Goal: Task Accomplishment & Management: Use online tool/utility

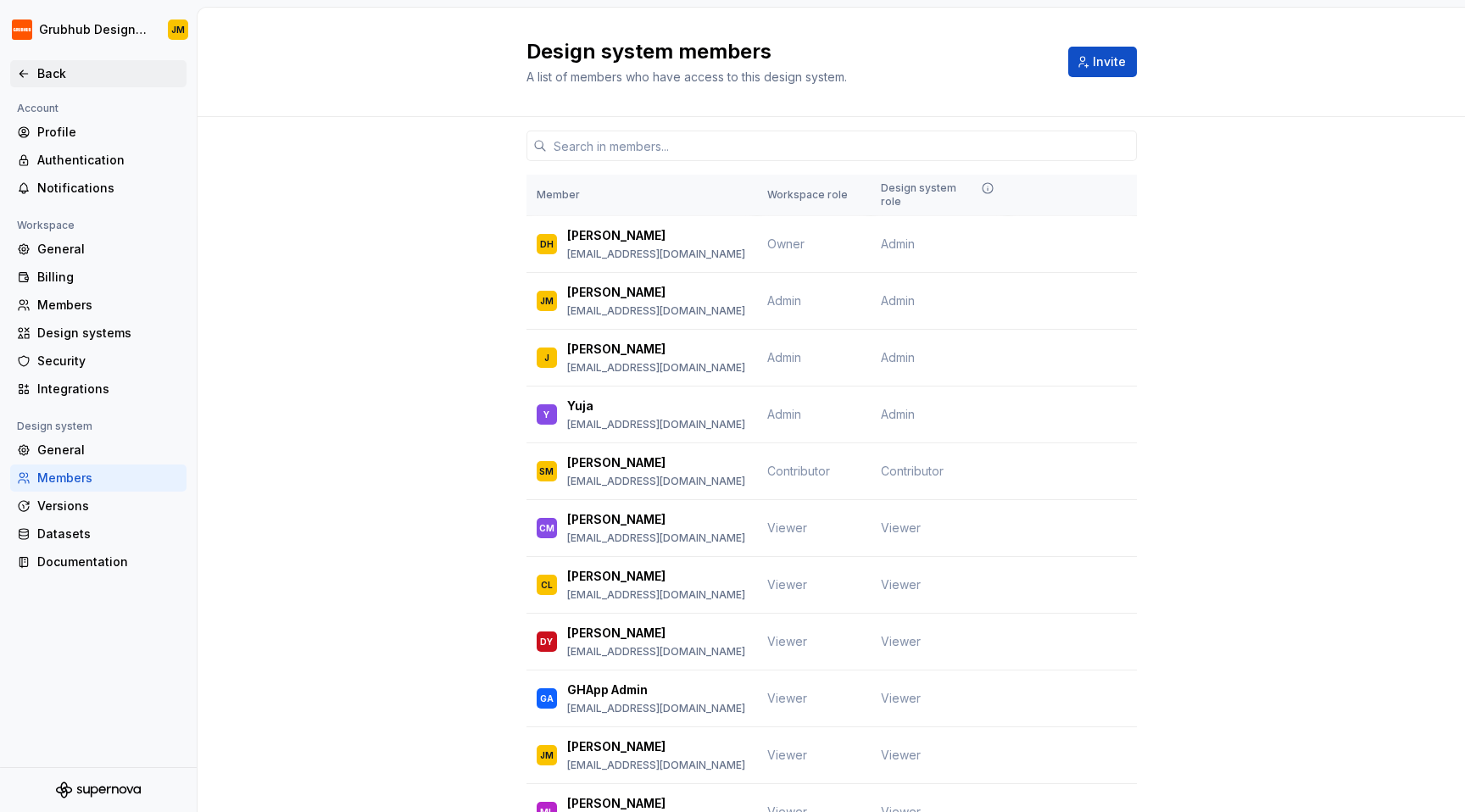
click at [47, 75] on div "Back" at bounding box center [108, 74] width 143 height 17
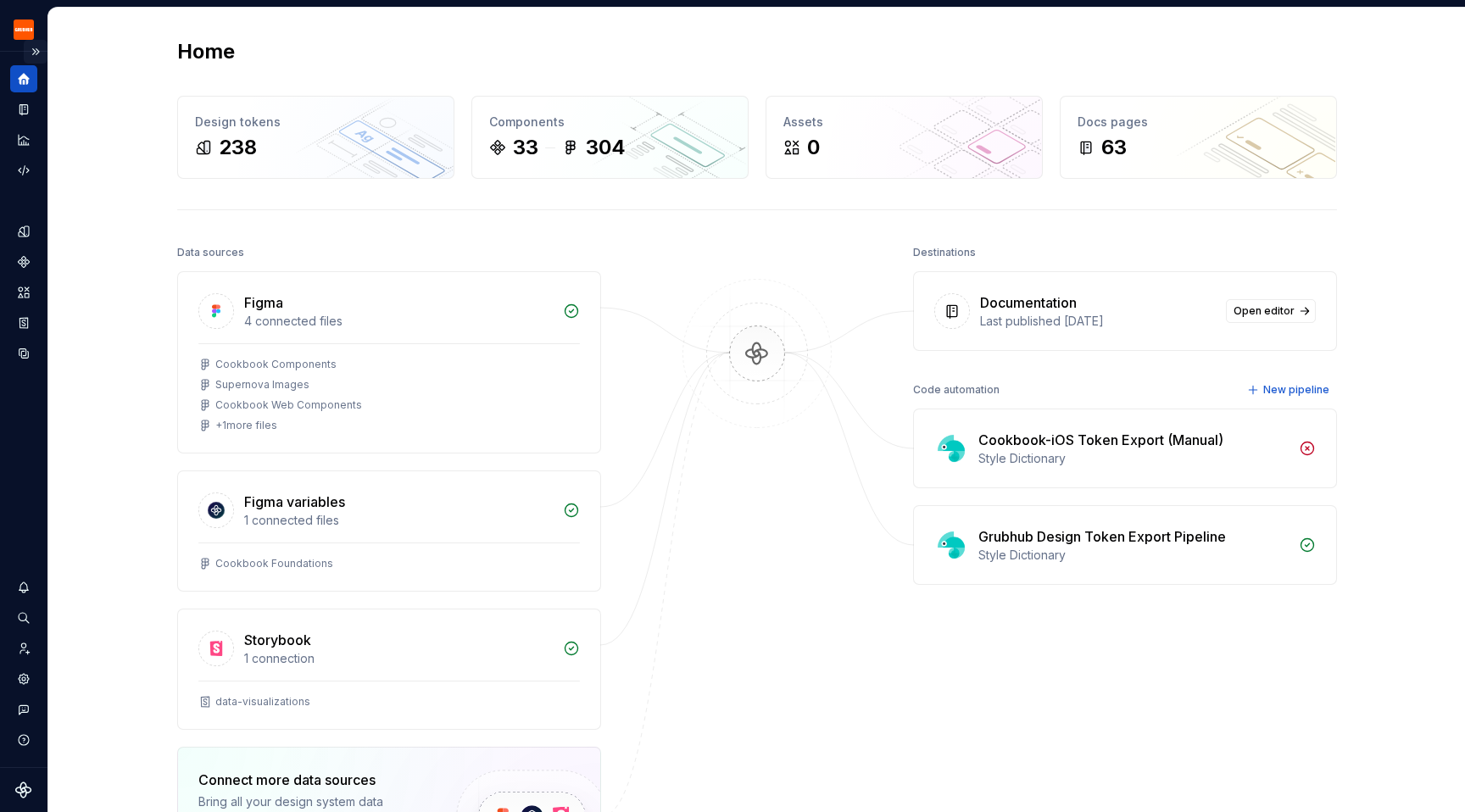
click at [36, 56] on button "Expand sidebar" at bounding box center [35, 52] width 24 height 24
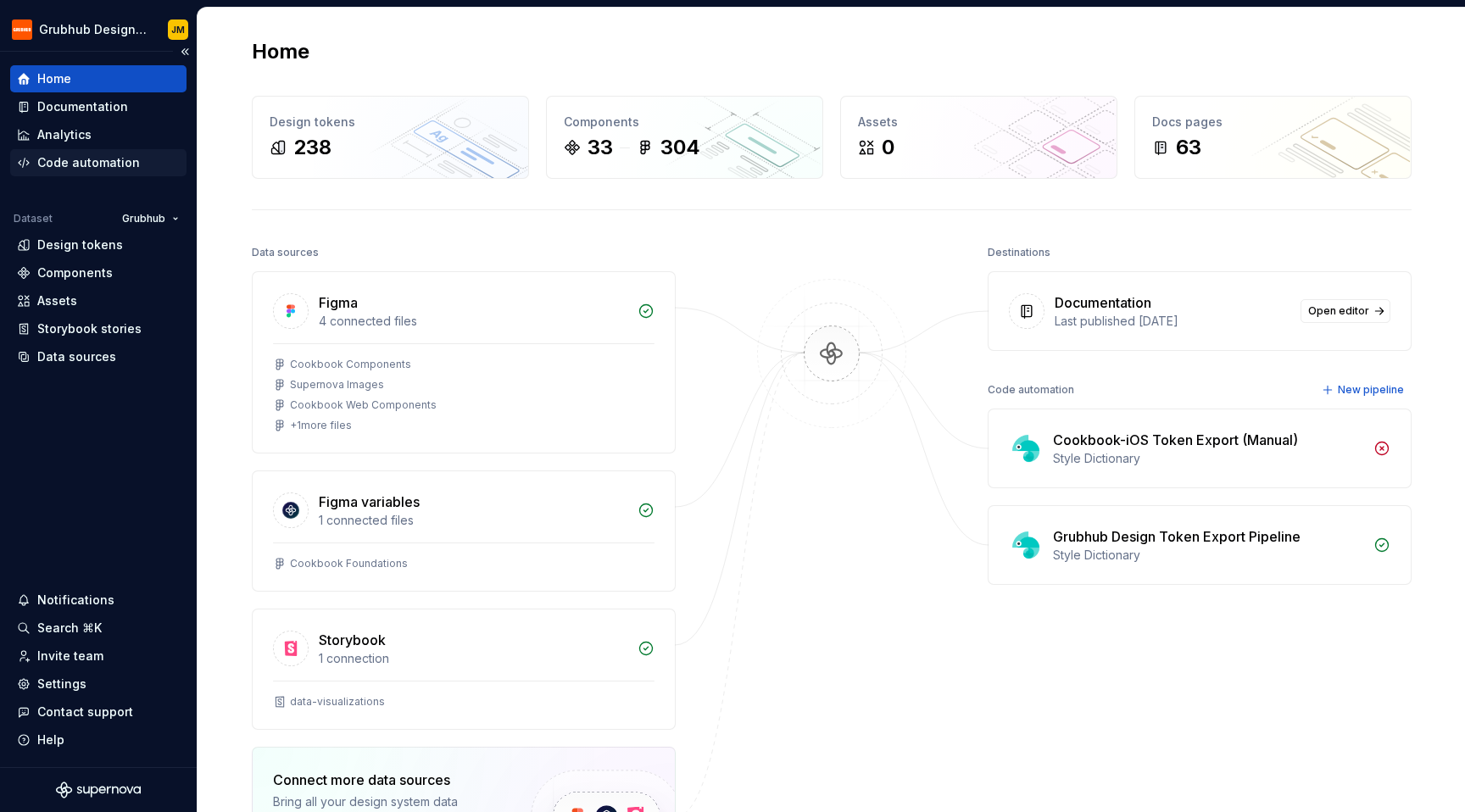
click at [76, 154] on div "Code automation" at bounding box center [88, 163] width 103 height 17
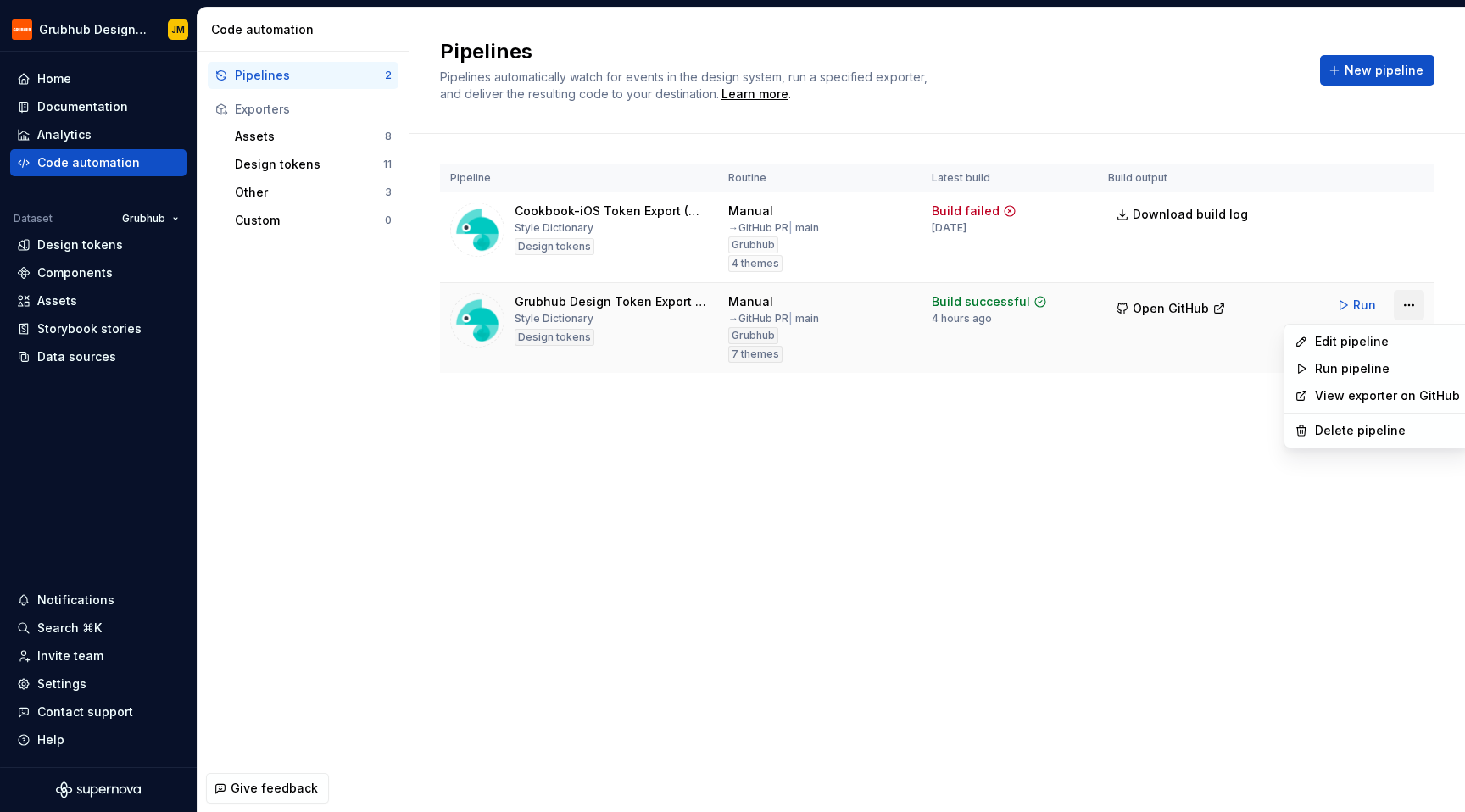
click at [1405, 298] on html "Grubhub Design System JM Home Documentation Analytics Code automation Dataset G…" at bounding box center [732, 406] width 1465 height 812
click at [1334, 342] on div "Edit pipeline" at bounding box center [1388, 342] width 145 height 17
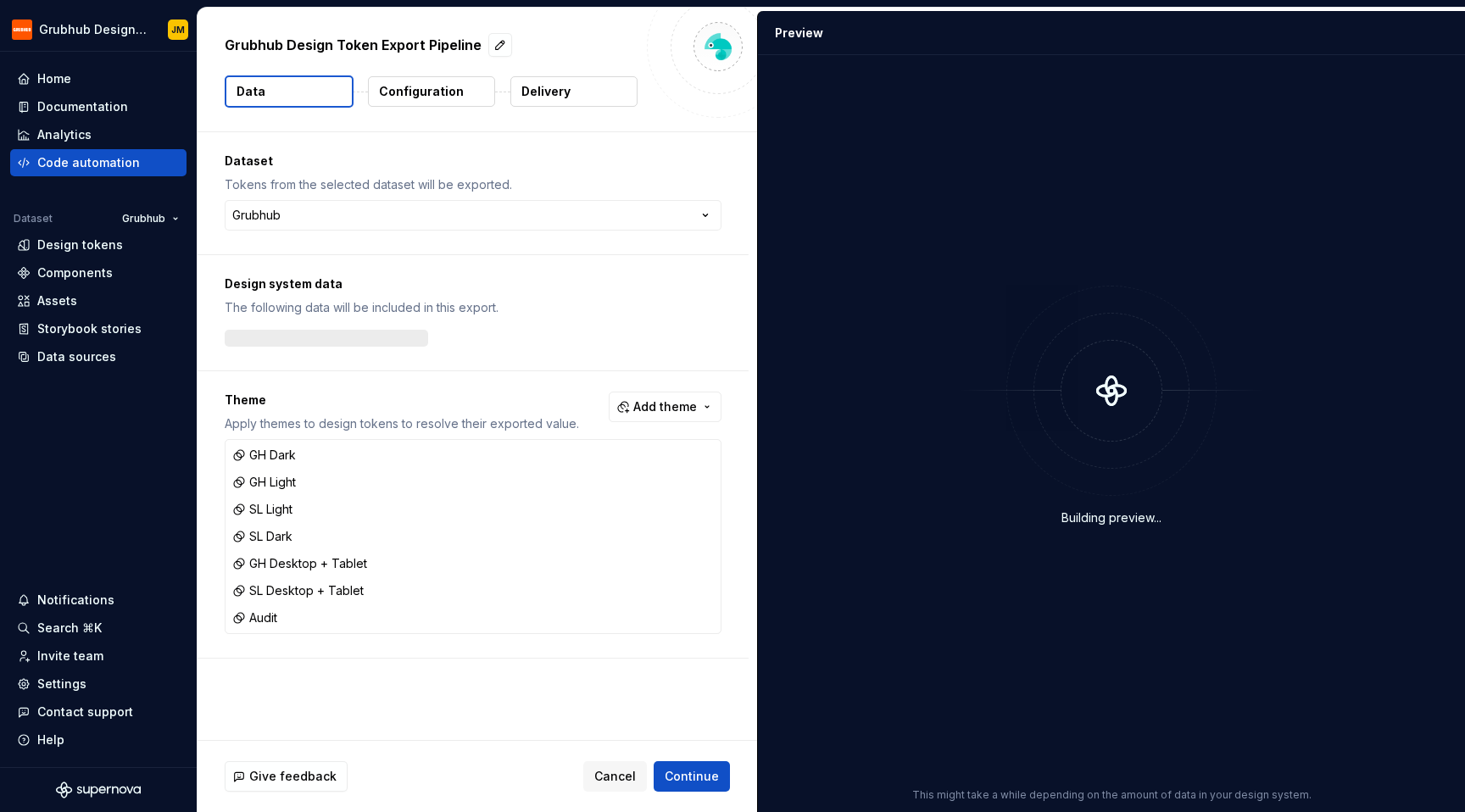
click at [545, 92] on p "Delivery" at bounding box center [546, 91] width 49 height 17
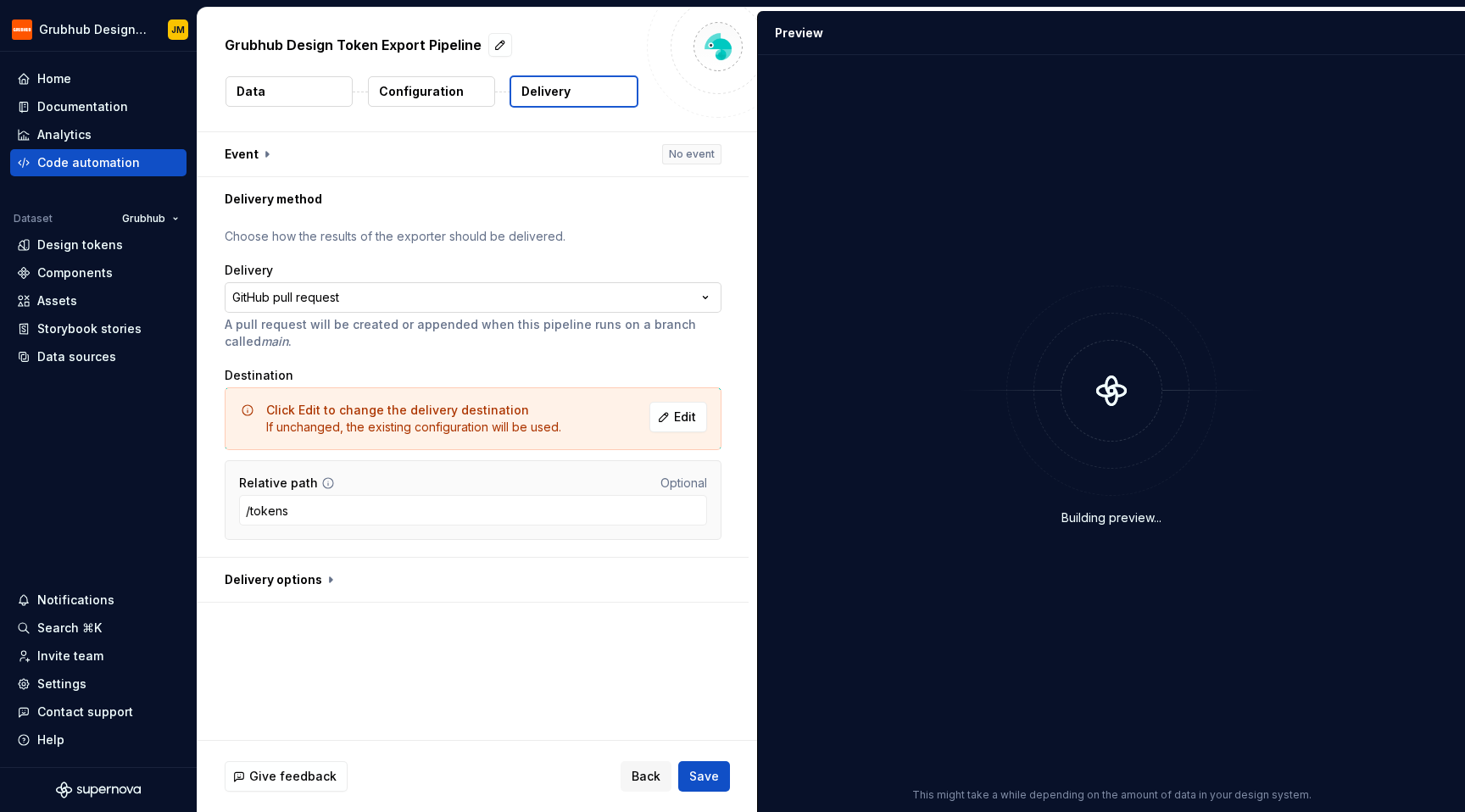
click at [398, 302] on html "**********" at bounding box center [732, 406] width 1465 height 812
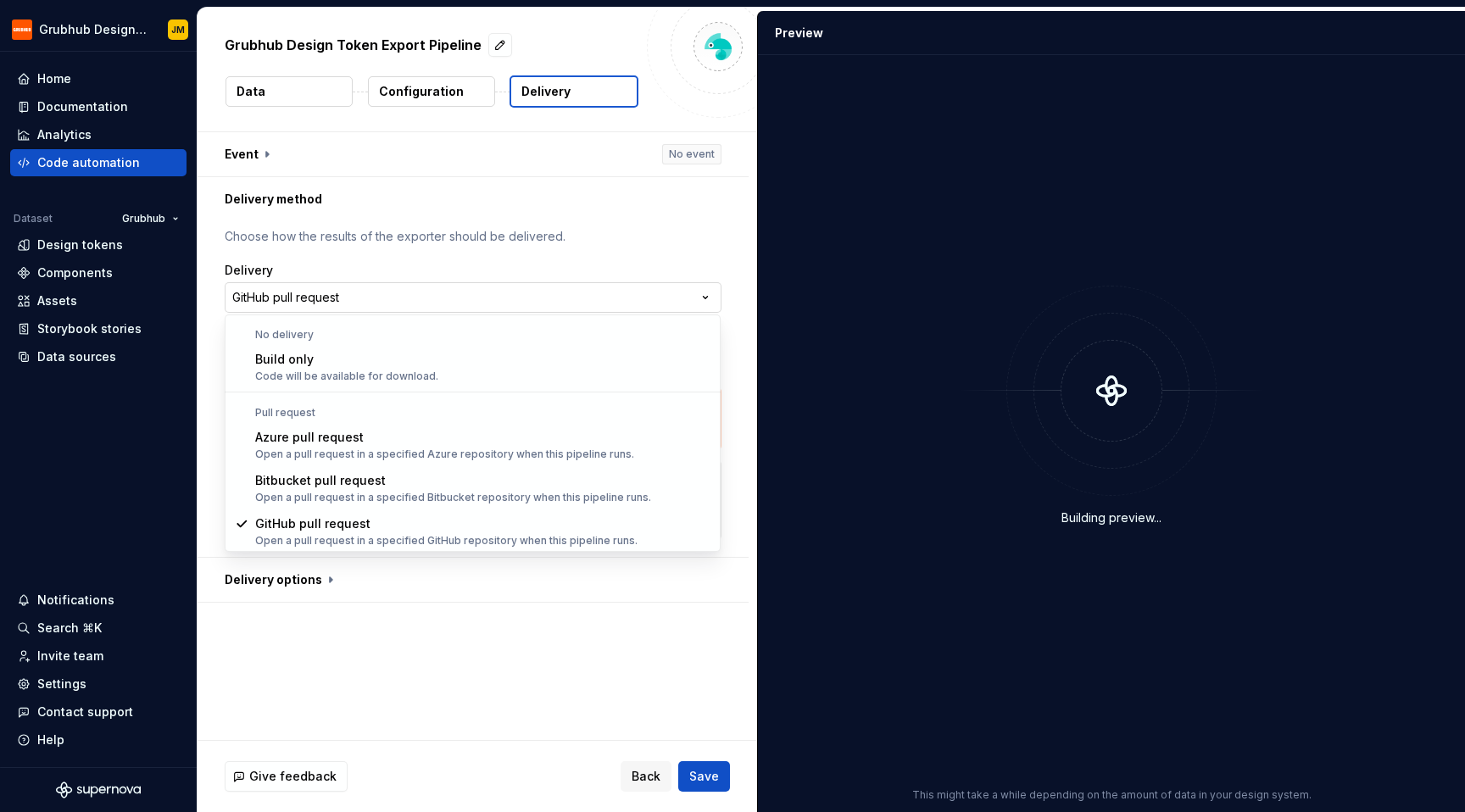
scroll to position [1, 0]
click at [404, 260] on html "**********" at bounding box center [732, 406] width 1465 height 812
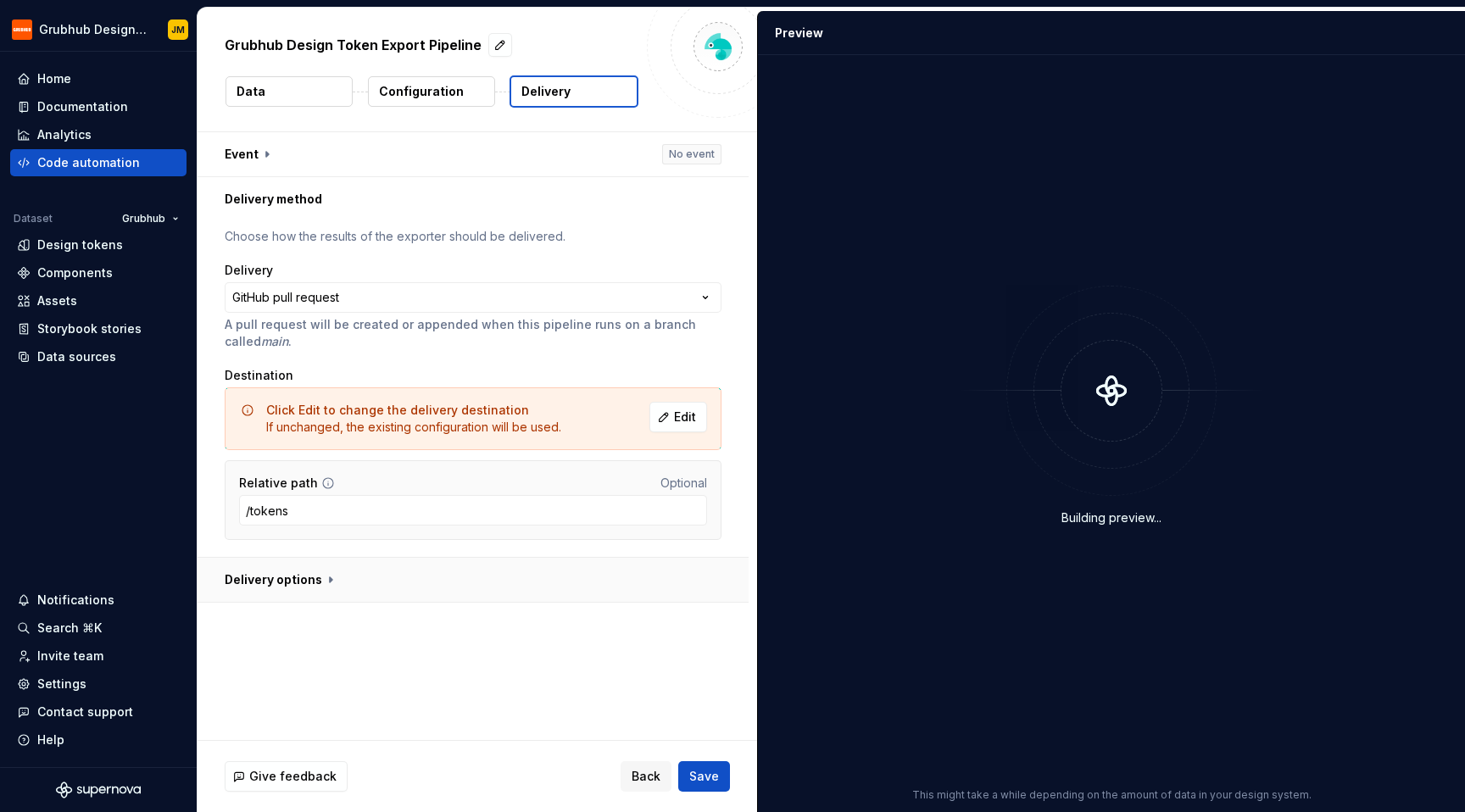
click at [327, 574] on button "button" at bounding box center [473, 579] width 552 height 45
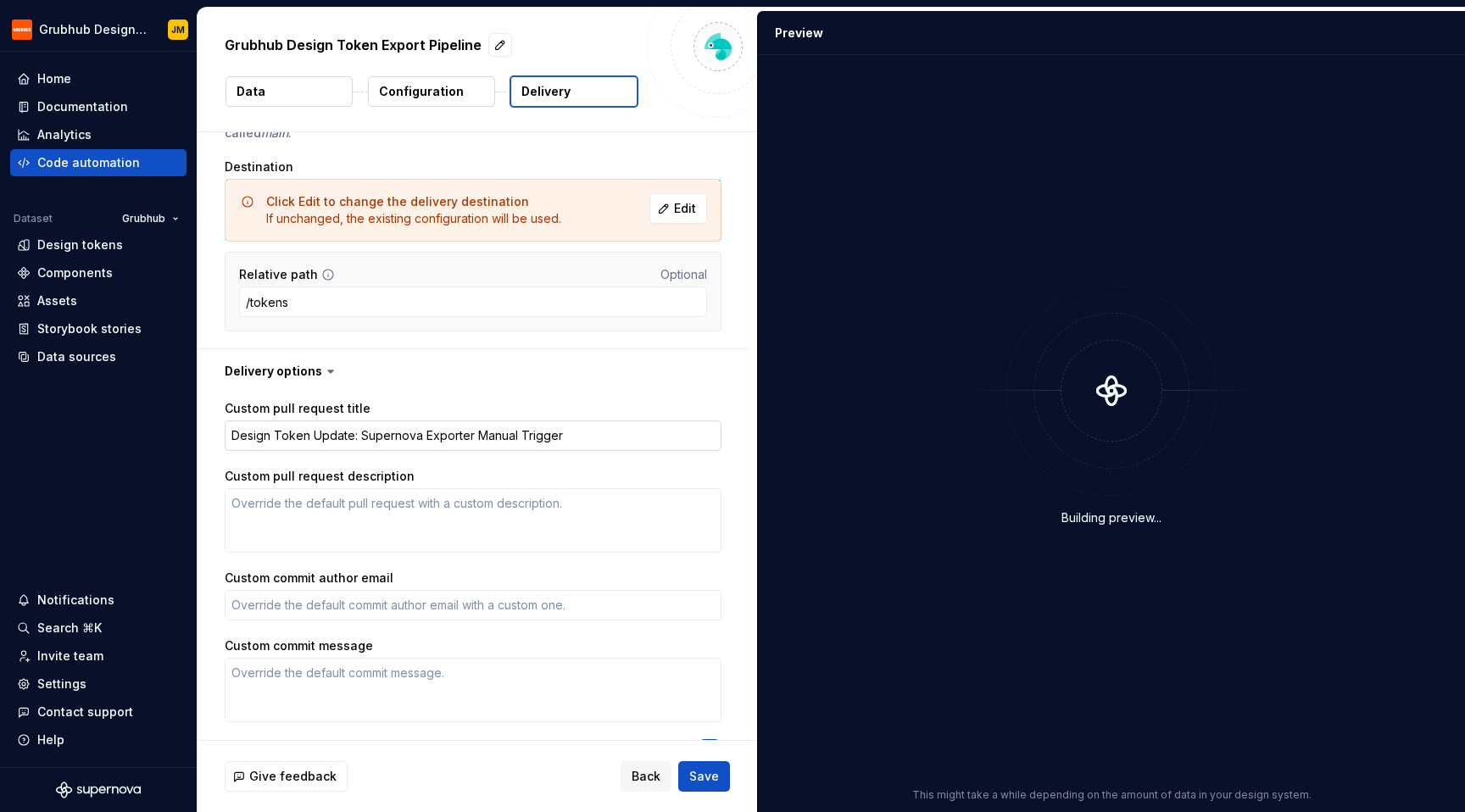
scroll to position [262, 0]
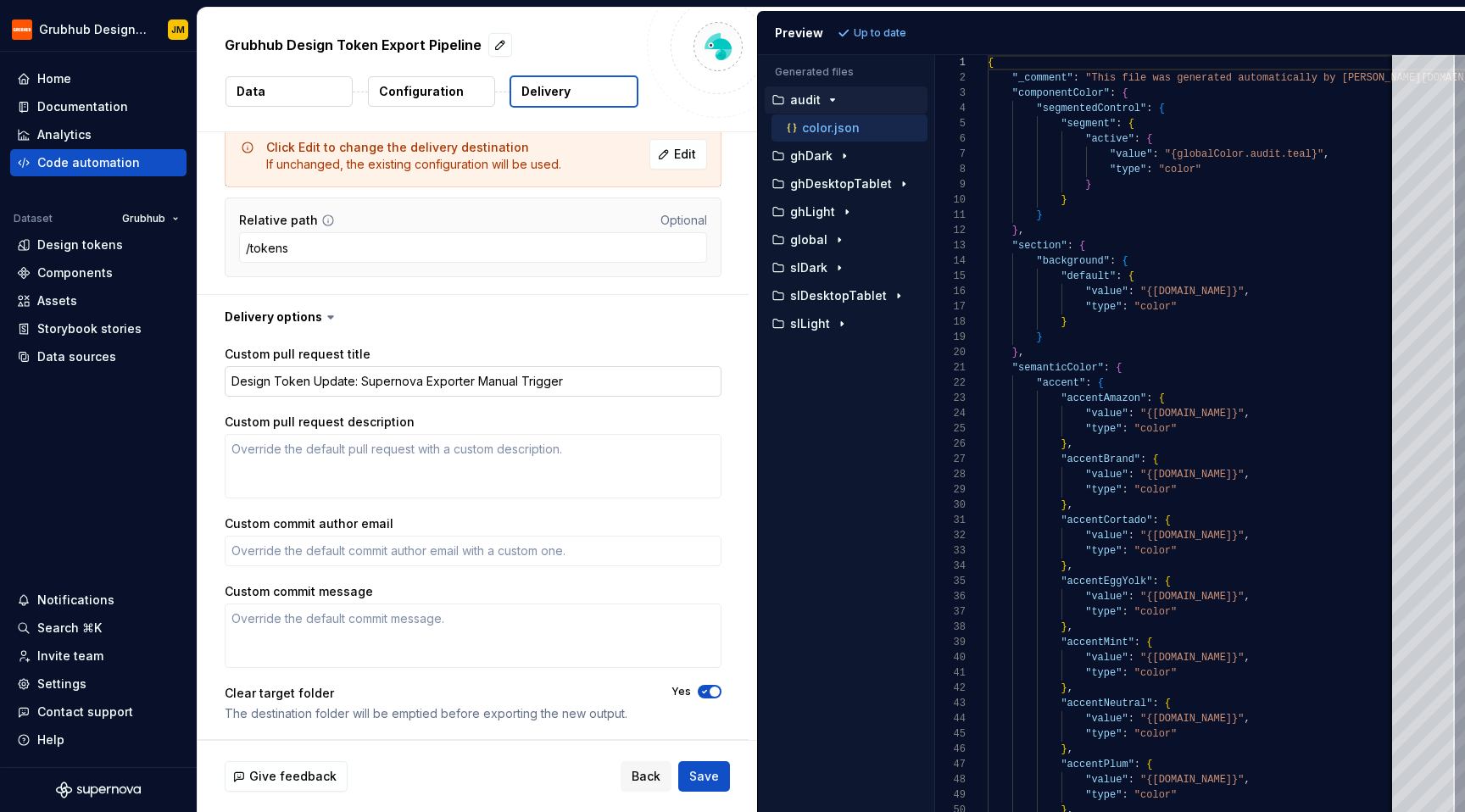
type textarea "*"
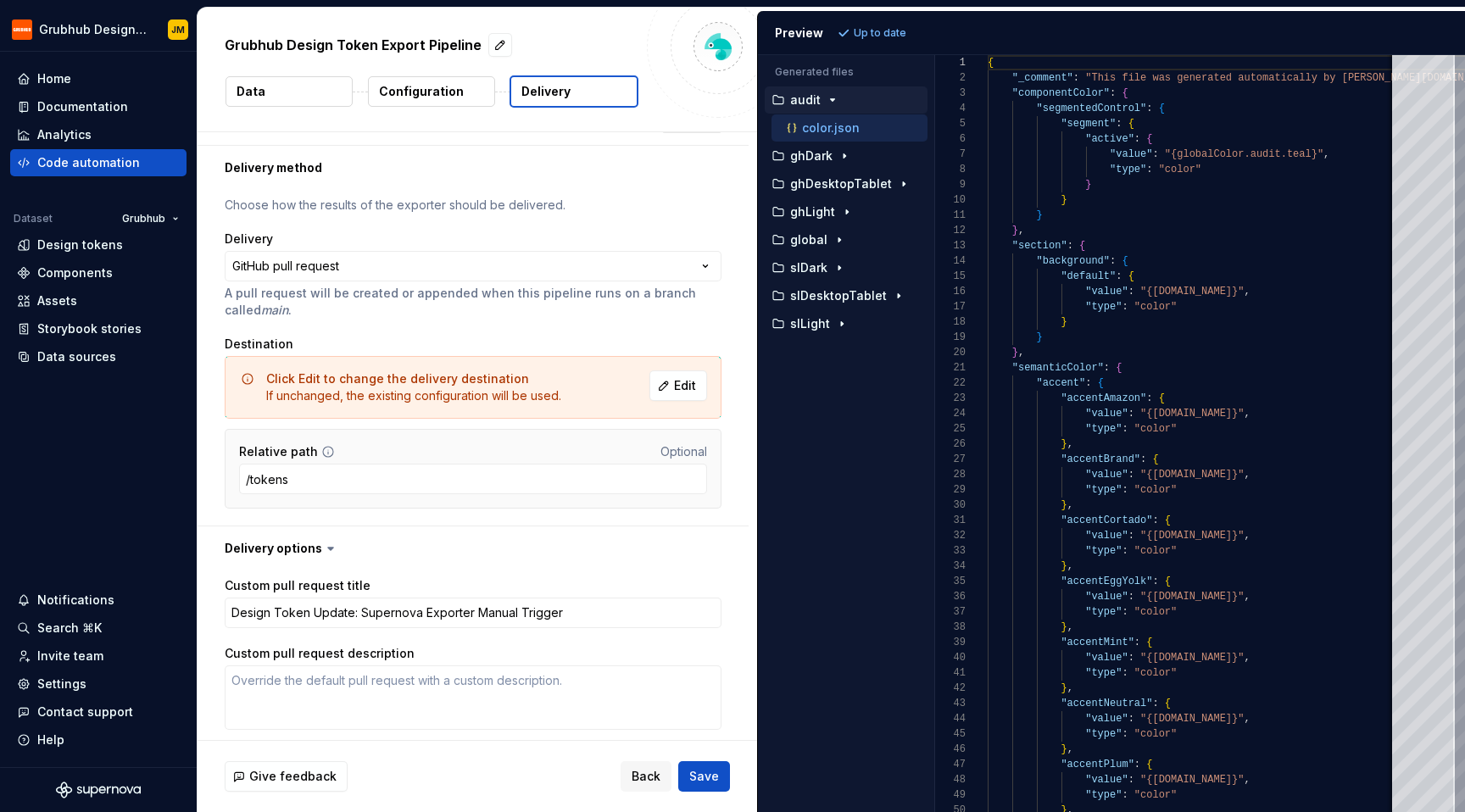
scroll to position [0, 0]
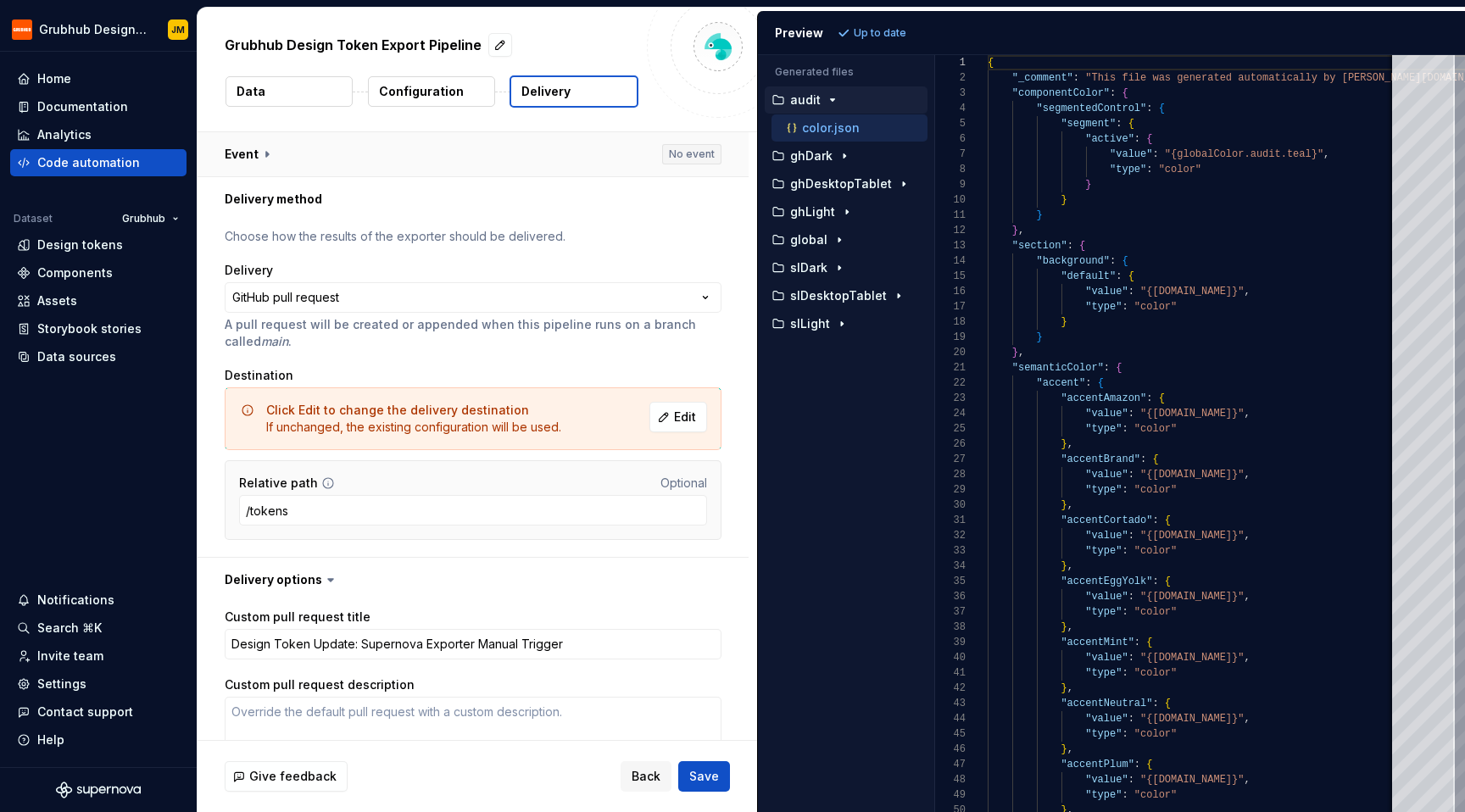
click at [469, 147] on button "button" at bounding box center [473, 154] width 552 height 45
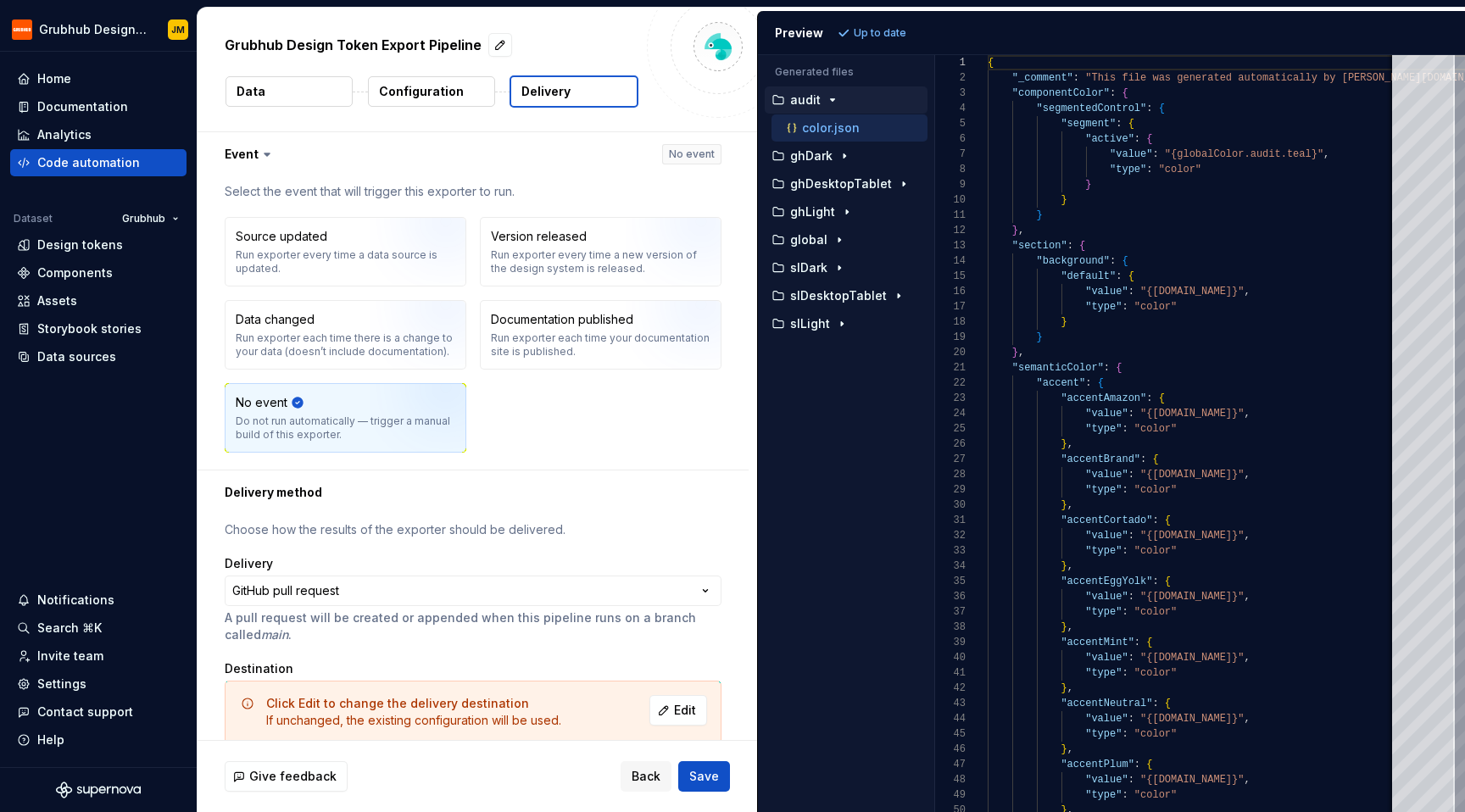
click at [444, 90] on p "Configuration" at bounding box center [421, 91] width 85 height 17
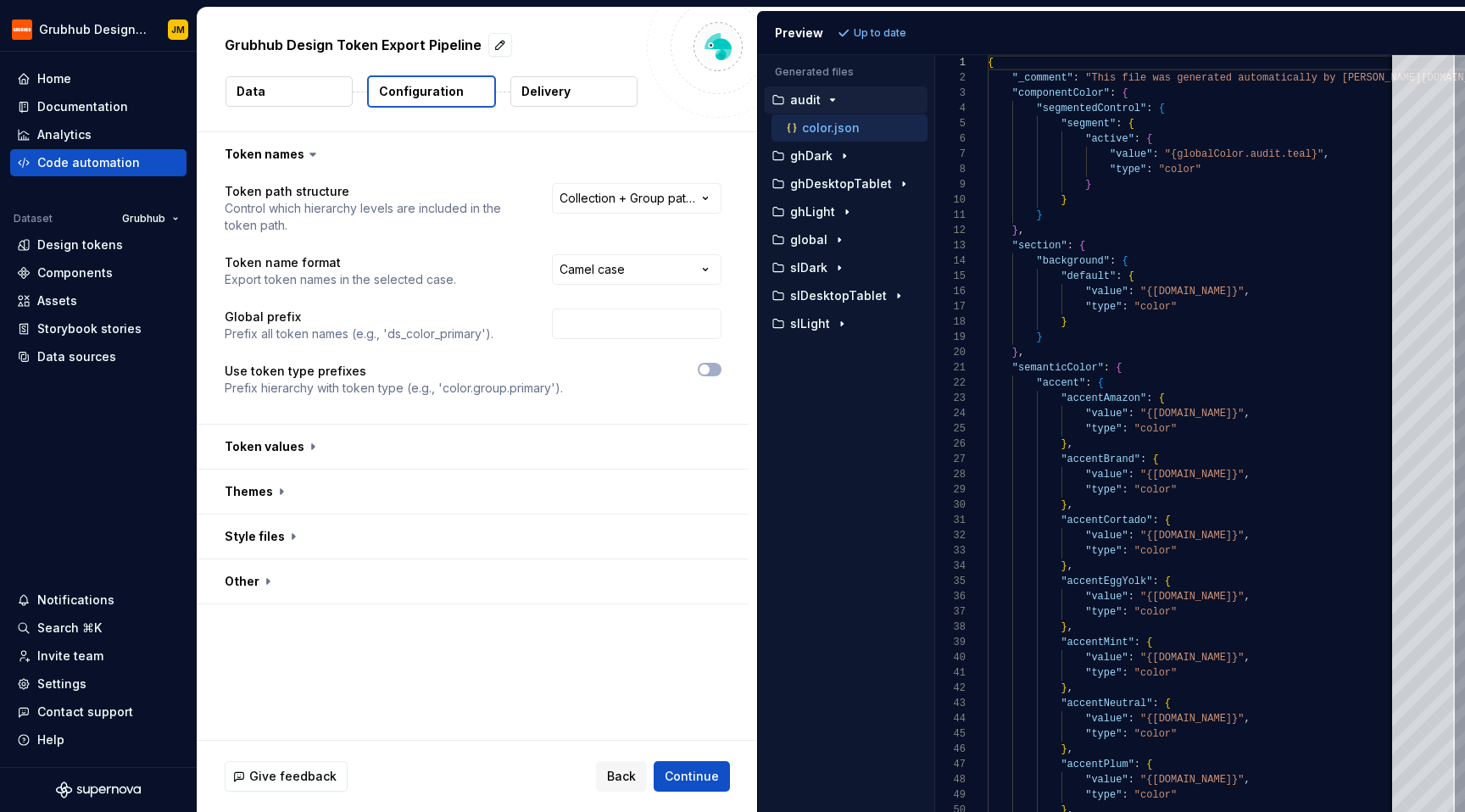
click at [516, 84] on button "Delivery" at bounding box center [574, 92] width 127 height 31
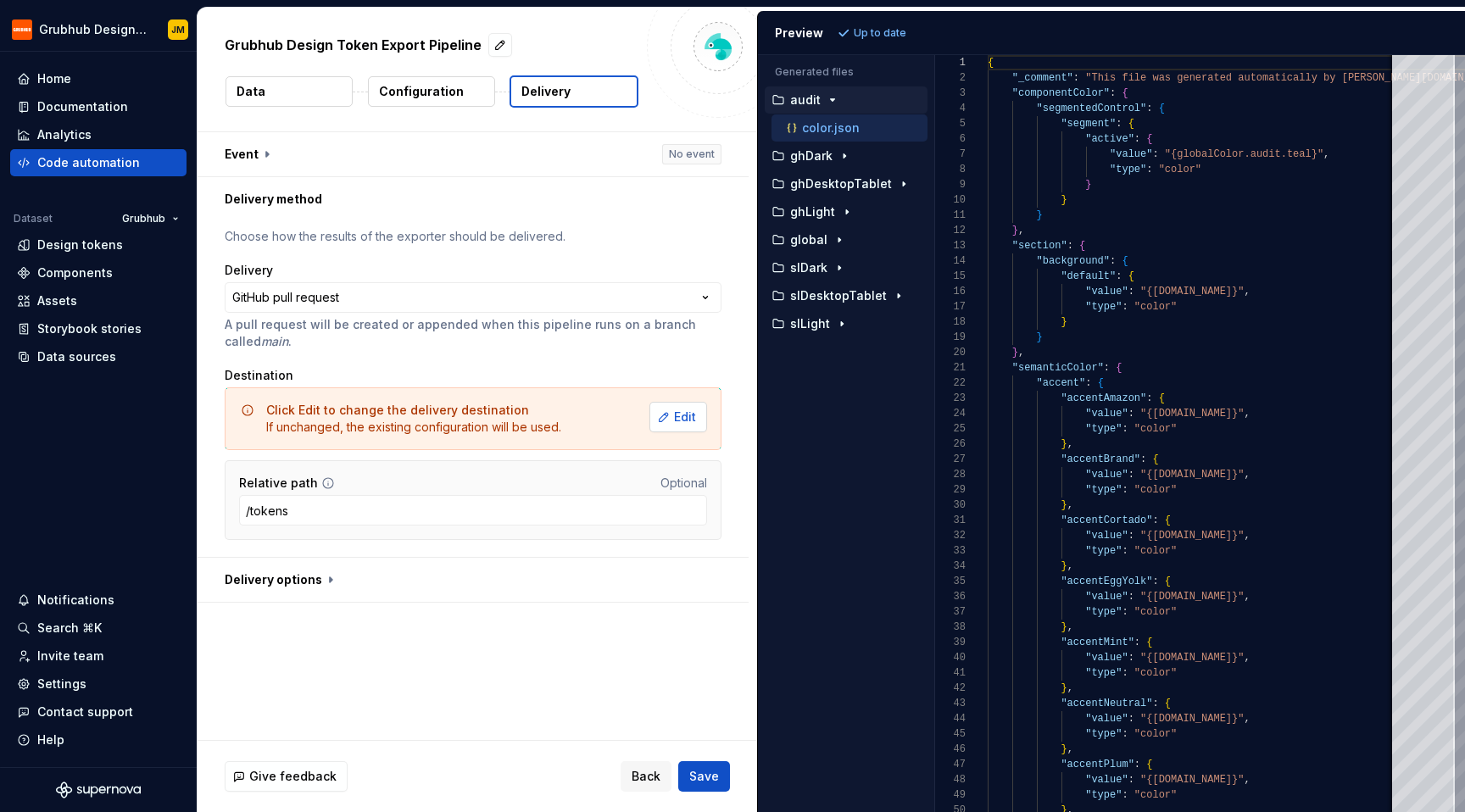
click at [666, 413] on button "Edit" at bounding box center [678, 417] width 57 height 31
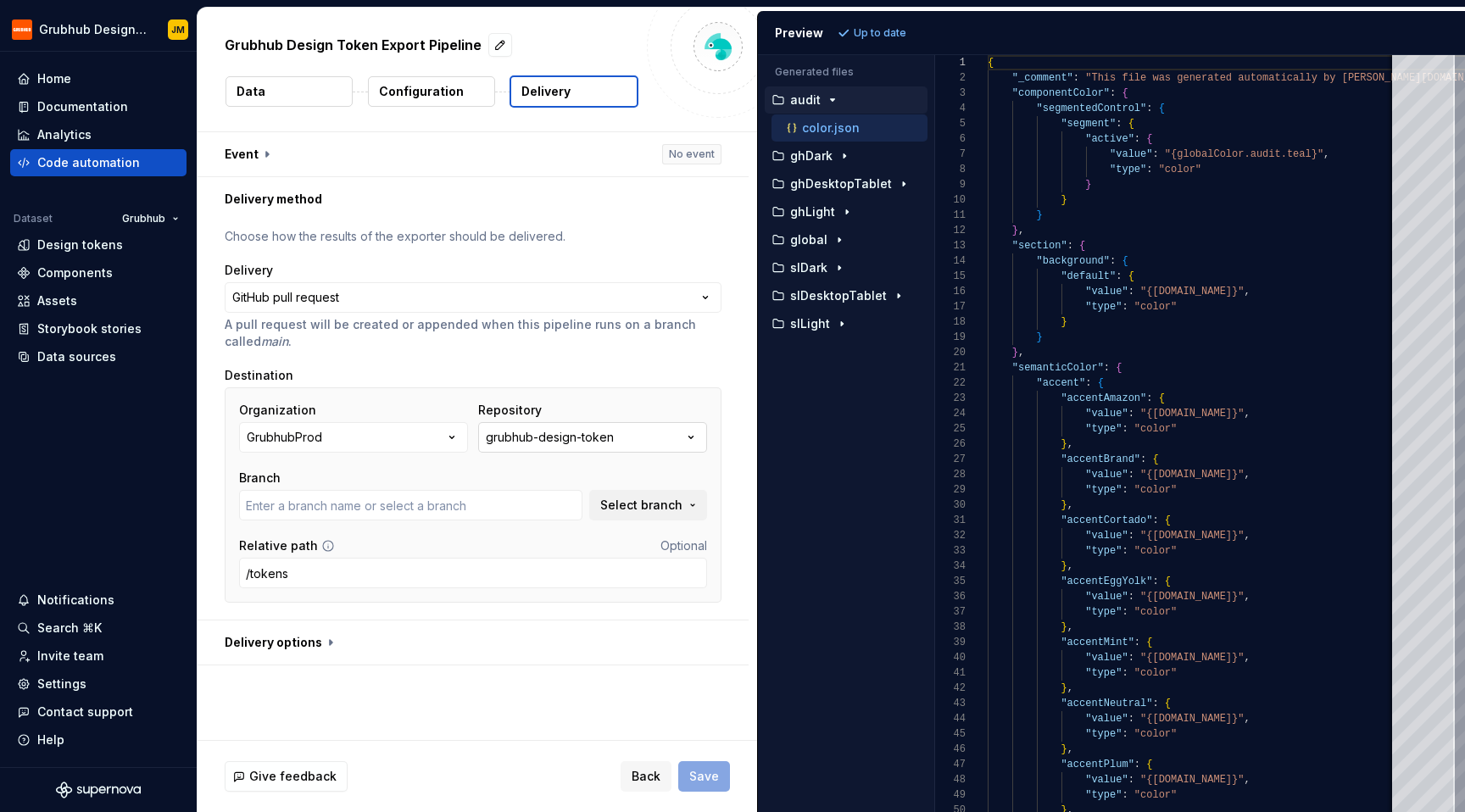
type input "FEPL-3728"
click at [450, 513] on input "FEPL-3728" at bounding box center [411, 505] width 344 height 31
click at [669, 513] on button "Select branch" at bounding box center [649, 505] width 118 height 31
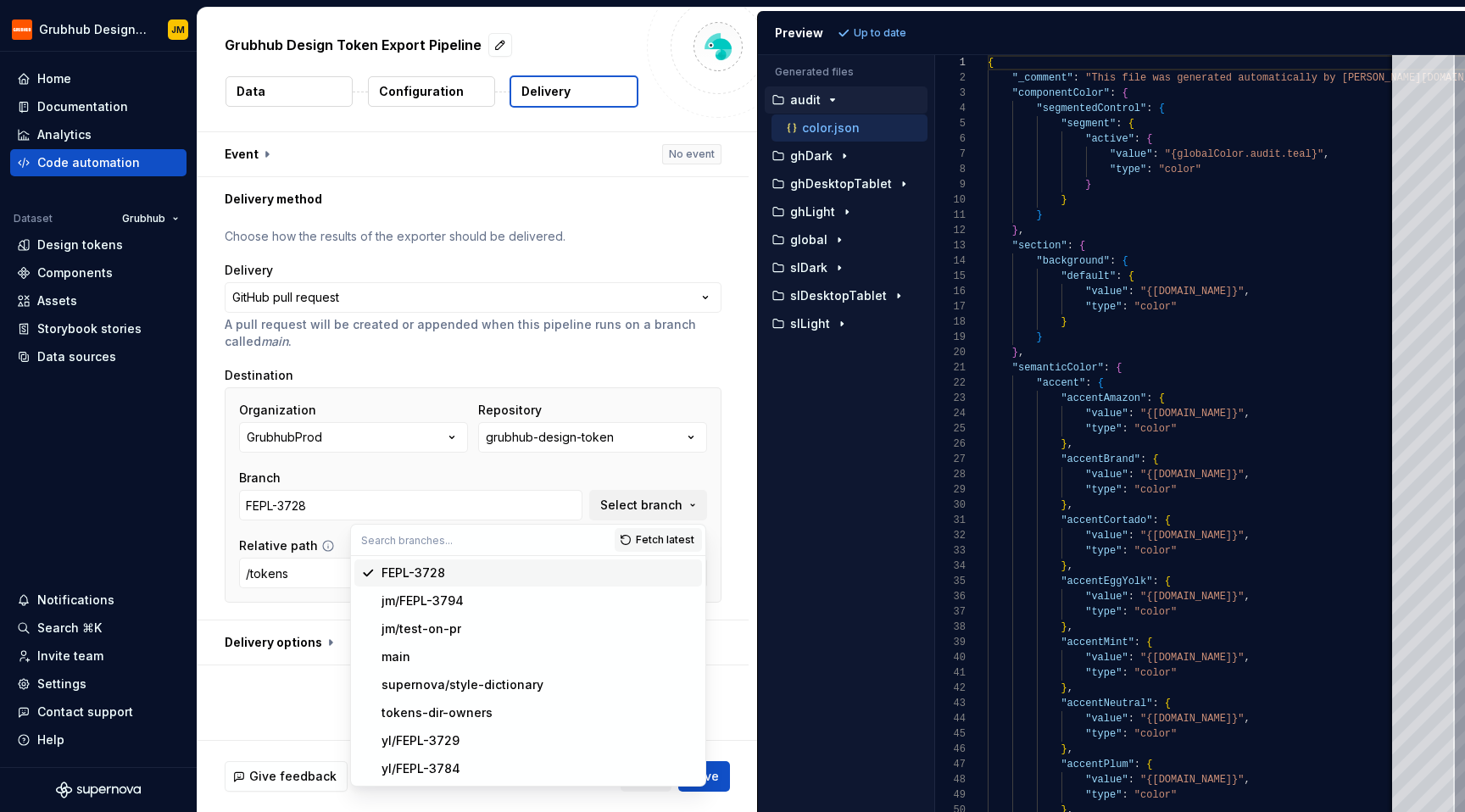
click at [527, 477] on div "Branch" at bounding box center [411, 478] width 344 height 17
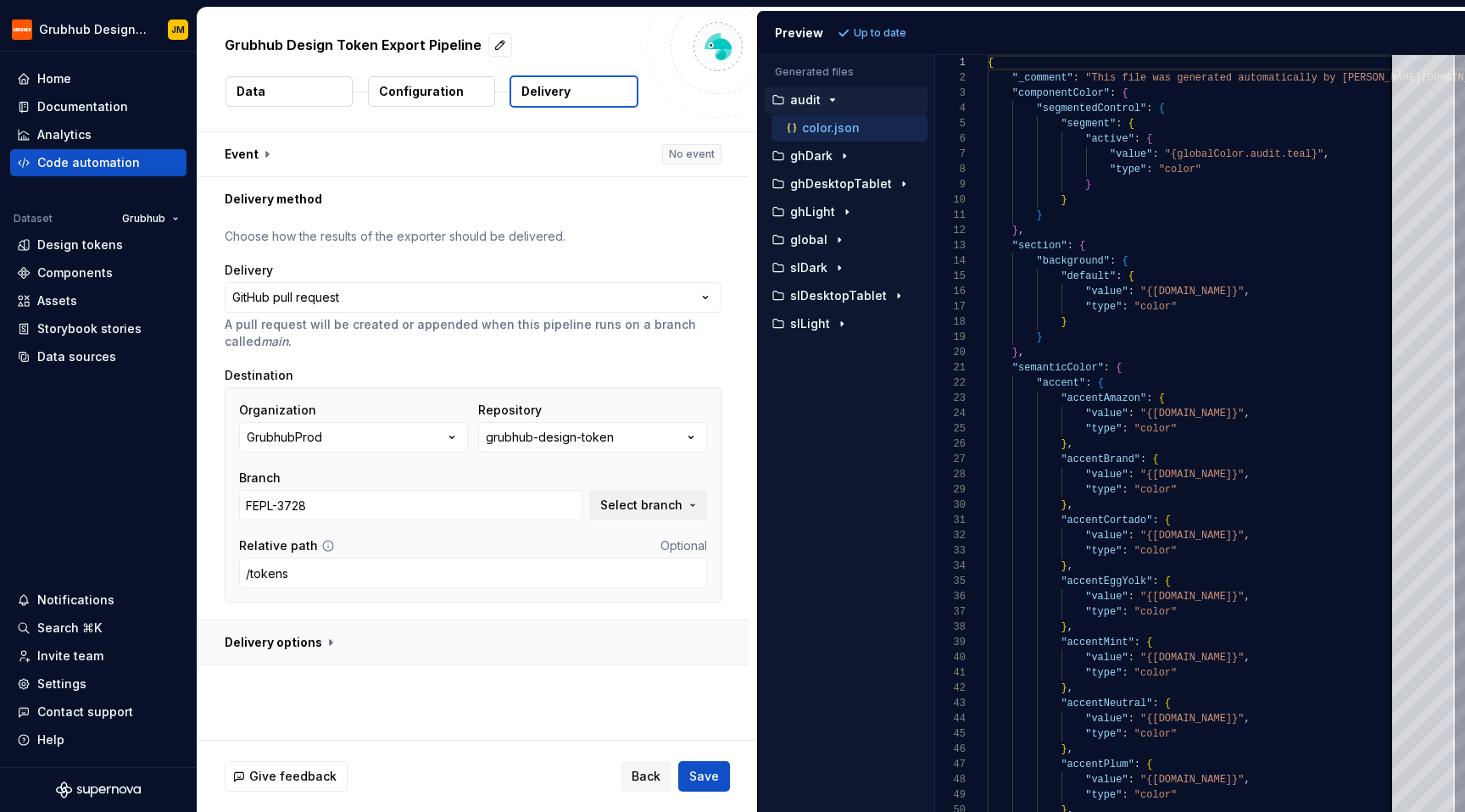
click at [312, 635] on button "button" at bounding box center [473, 642] width 552 height 45
type textarea "*"
click at [414, 123] on div "Grubhub Design Token Export Pipeline Data Configuration Delivery" at bounding box center [477, 69] width 560 height 124
click at [414, 151] on button "button" at bounding box center [473, 154] width 552 height 45
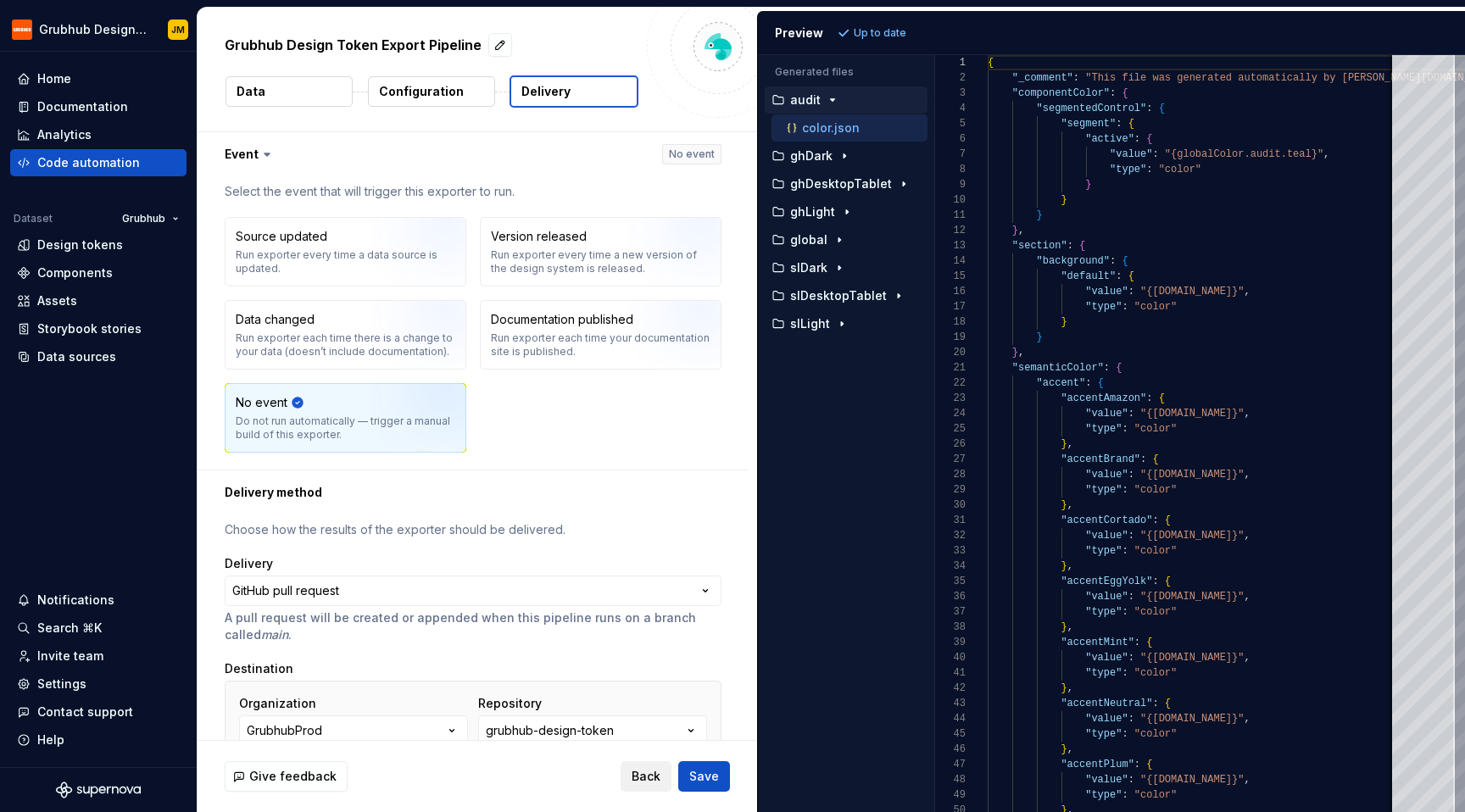
click at [644, 781] on span "Back" at bounding box center [646, 776] width 29 height 17
